Goal: Task Accomplishment & Management: Manage account settings

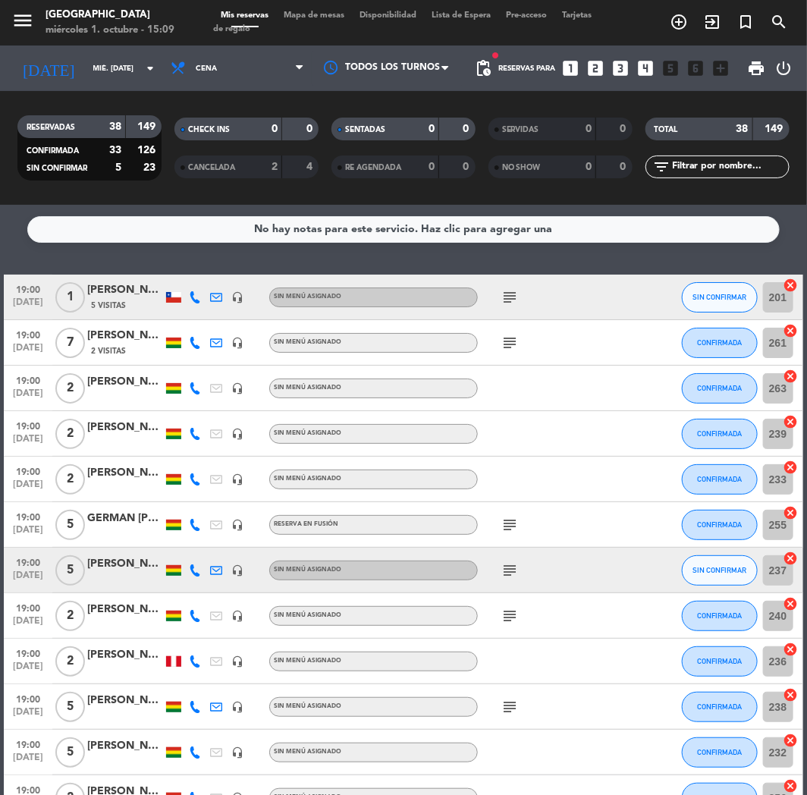
scroll to position [1368, 0]
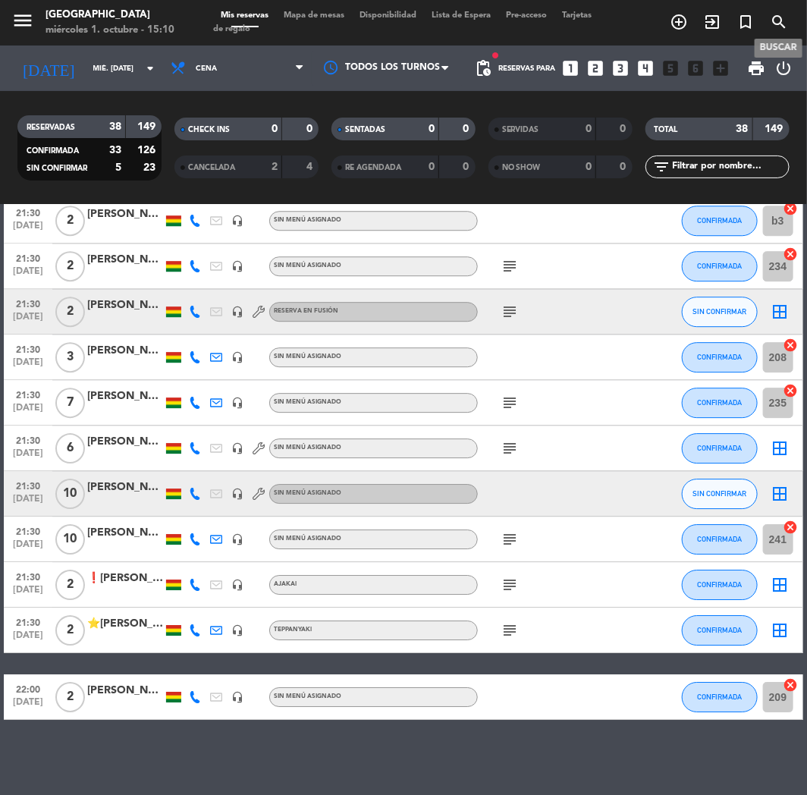
click at [774, 20] on icon "search" at bounding box center [778, 22] width 18 height 18
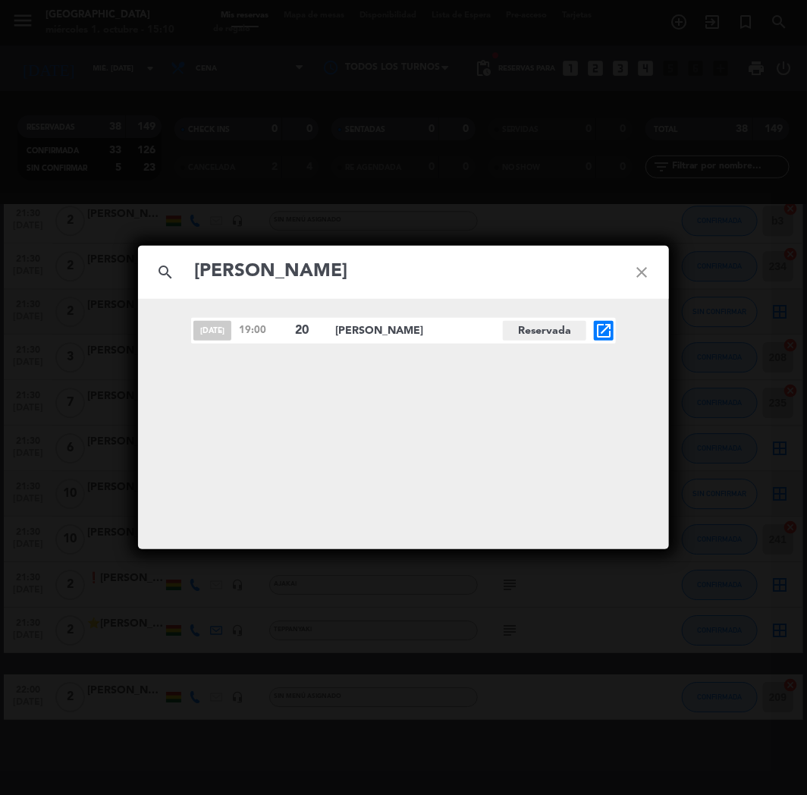
type input "[PERSON_NAME]"
click at [600, 330] on icon "open_in_new" at bounding box center [603, 330] width 18 height 18
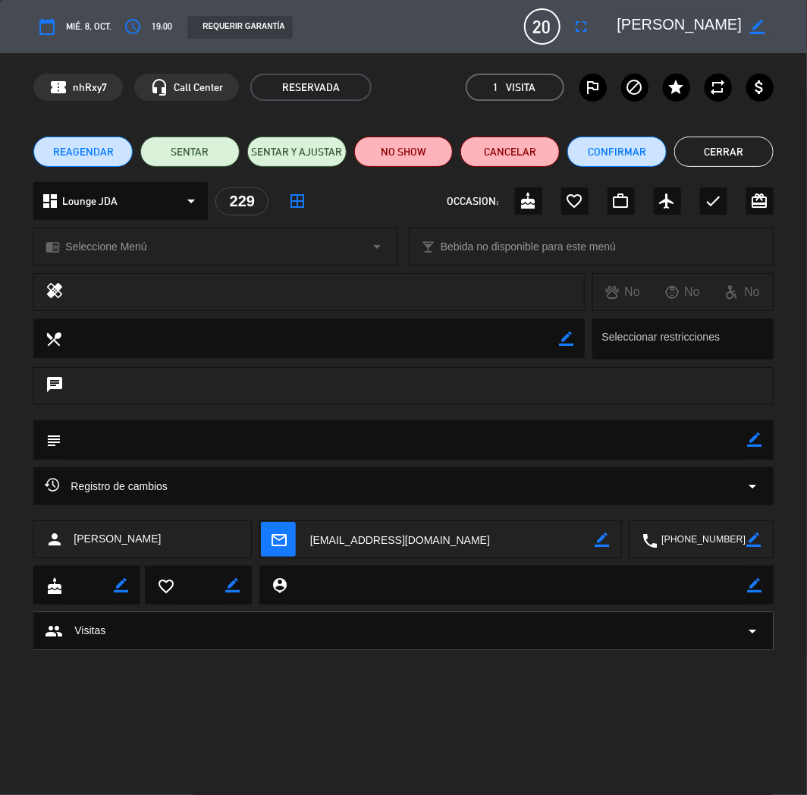
click at [84, 158] on span "REAGENDAR" at bounding box center [83, 152] width 61 height 16
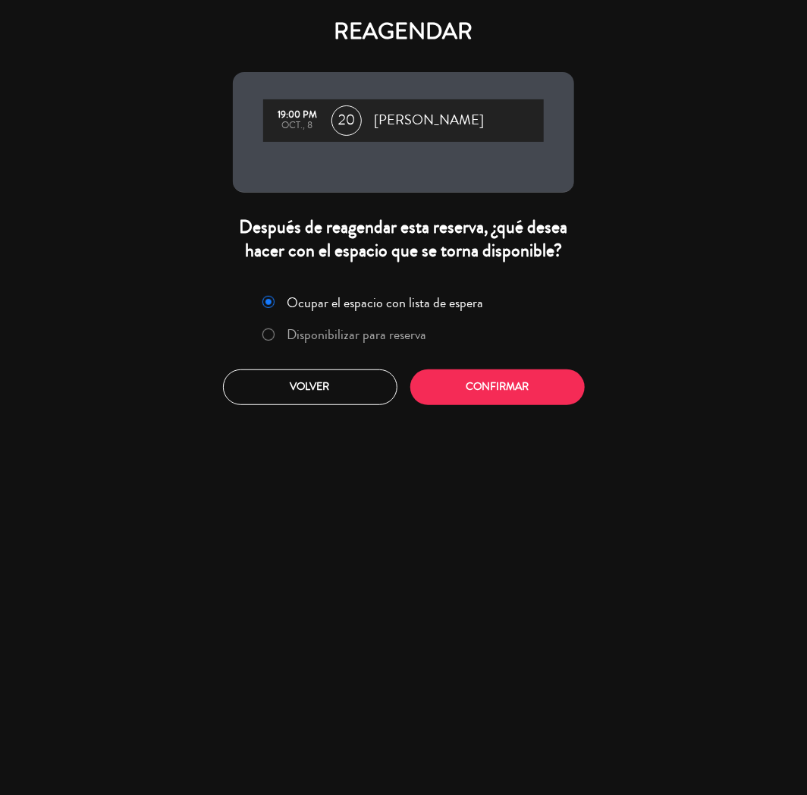
click at [311, 338] on label "Disponibilizar para reserva" at bounding box center [356, 335] width 139 height 14
click at [483, 384] on button "Confirmar" at bounding box center [497, 387] width 174 height 36
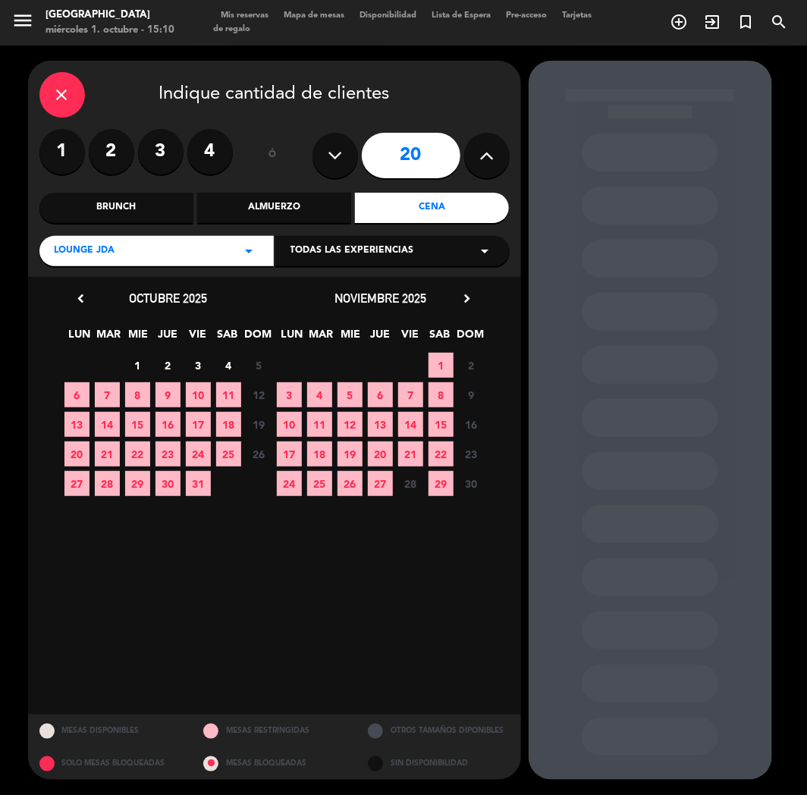
click at [437, 397] on span "8" at bounding box center [440, 394] width 25 height 25
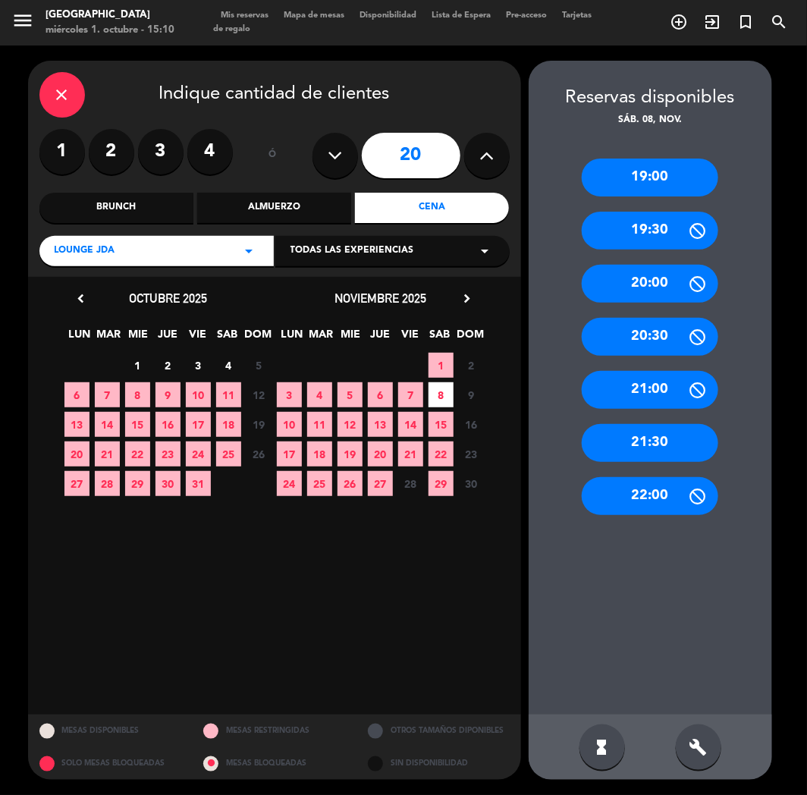
click at [647, 185] on div "19:00" at bounding box center [649, 177] width 136 height 38
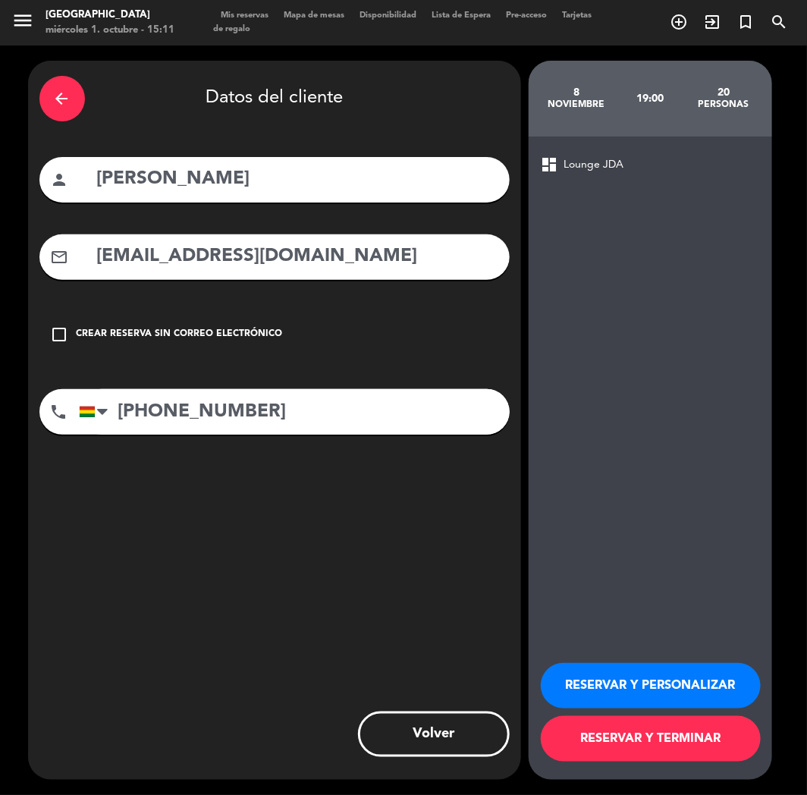
click at [602, 683] on button "RESERVAR Y PERSONALIZAR" at bounding box center [651, 685] width 220 height 45
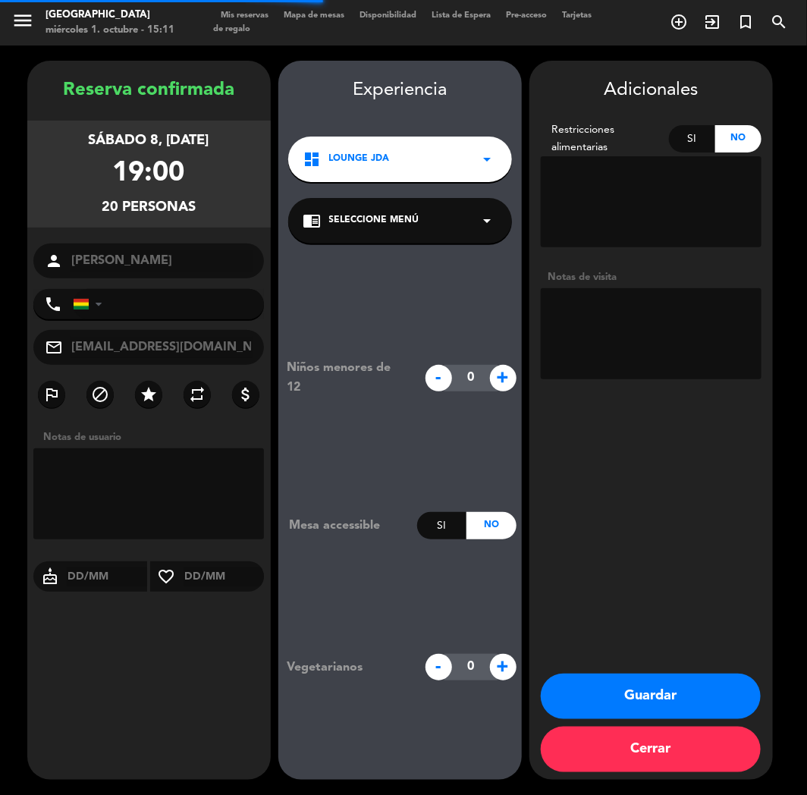
type input "[PHONE_NUMBER]"
click at [133, 626] on div "Reserva confirmada sábado 8, [DATE] 19:00 20 personas person [PERSON_NAME] phon…" at bounding box center [148, 435] width 243 height 719
click at [630, 687] on button "Guardar" at bounding box center [651, 695] width 220 height 45
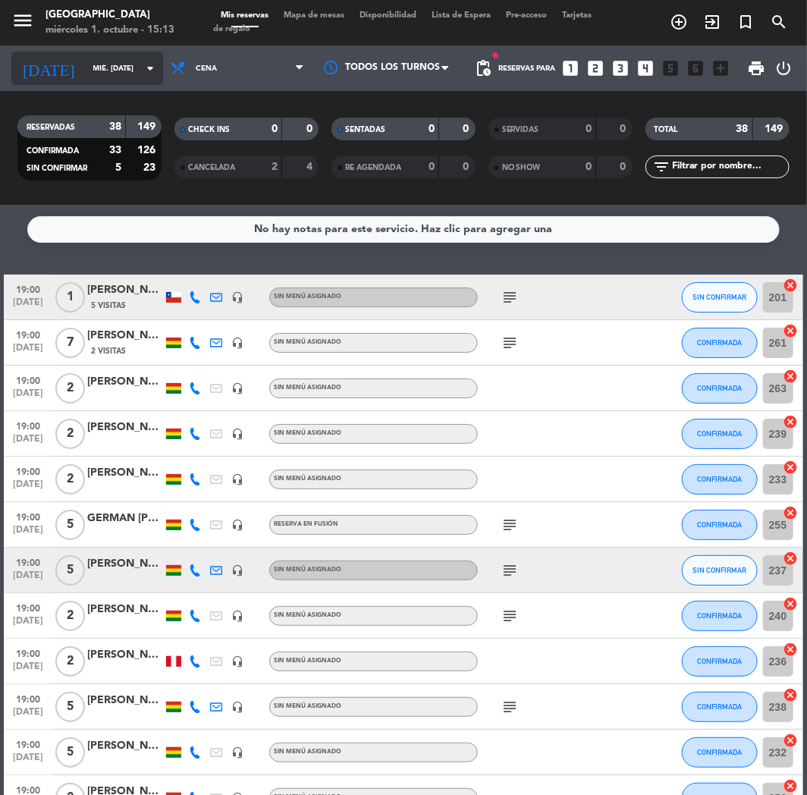
click at [86, 67] on input "mié. [DATE]" at bounding box center [137, 69] width 102 height 24
